Goal: Ask a question

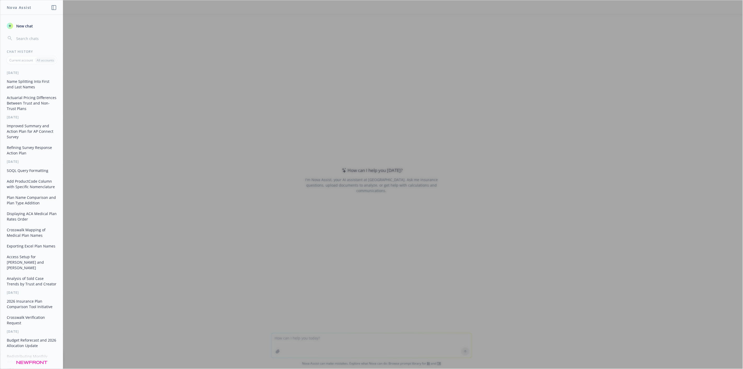
click at [27, 28] on span "New chat" at bounding box center [24, 25] width 18 height 5
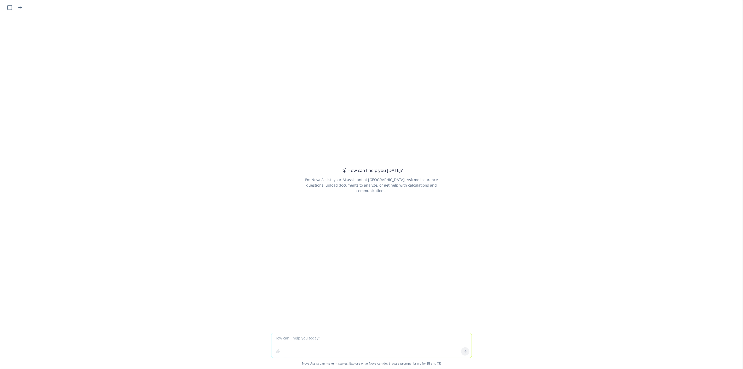
click at [309, 340] on textarea at bounding box center [371, 345] width 200 height 25
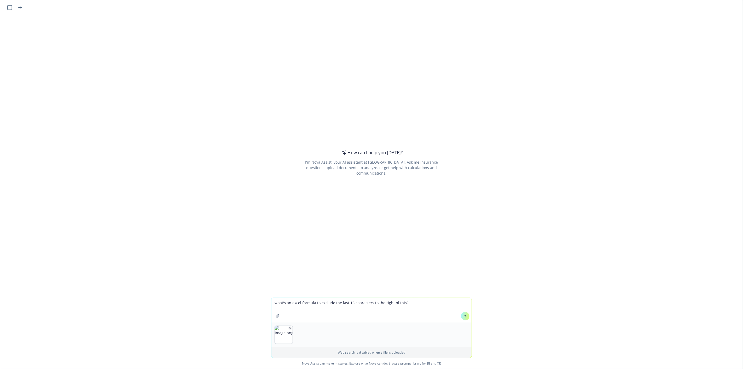
type textarea "what's an excel formula to exclude the last 16 characters to the right of this?"
click at [464, 319] on button at bounding box center [465, 316] width 8 height 8
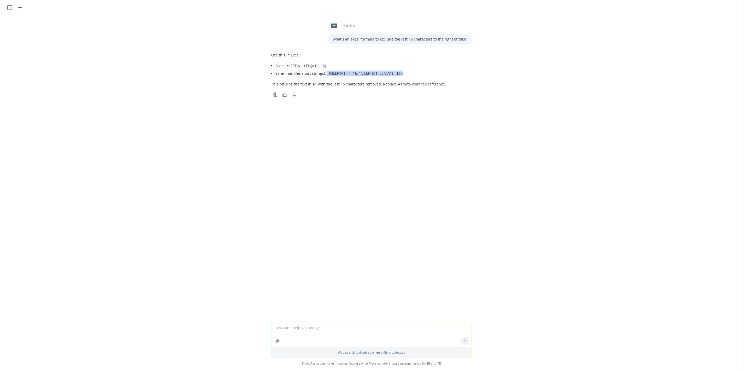
drag, startPoint x: 400, startPoint y: 72, endPoint x: 323, endPoint y: 73, distance: 77.4
click at [323, 73] on p "Safer (handles short strings): =IF(LEN(A1) <= 16, "", LEFT(A1, LEN(A1) - 16))" at bounding box center [360, 73] width 171 height 5
copy p "=IF(LEN(A1) <= 16, "", LEFT(A1, LEN(A1) - 16))"
